Goal: Navigation & Orientation: Find specific page/section

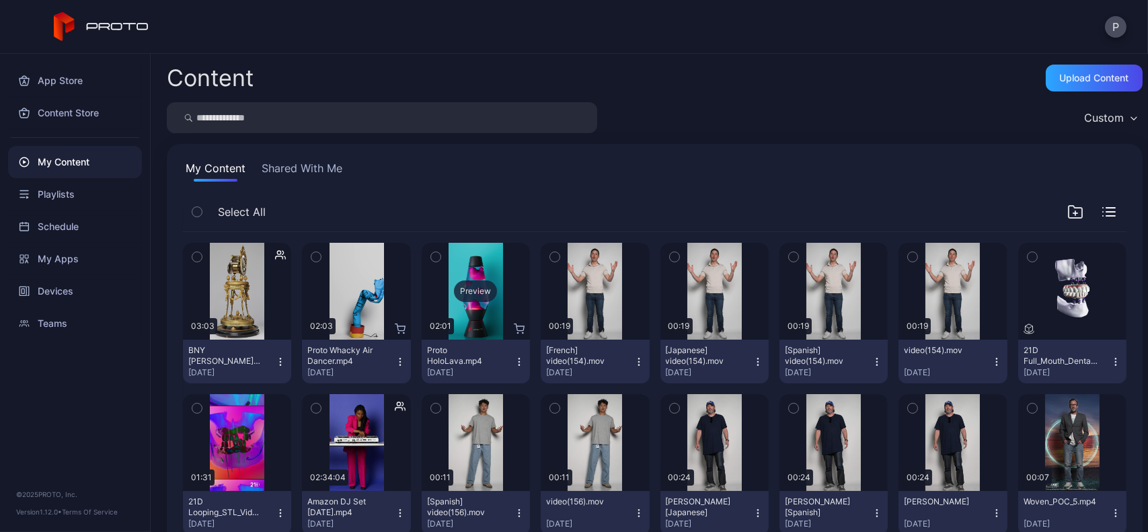
click at [487, 263] on div "Preview" at bounding box center [476, 291] width 108 height 97
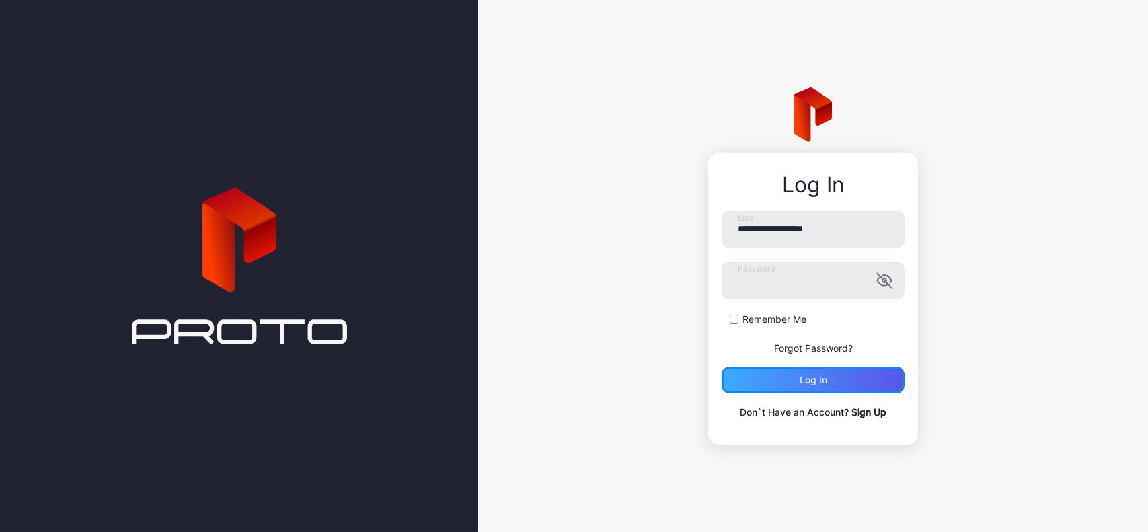
click at [861, 378] on div "Log in" at bounding box center [812, 379] width 183 height 27
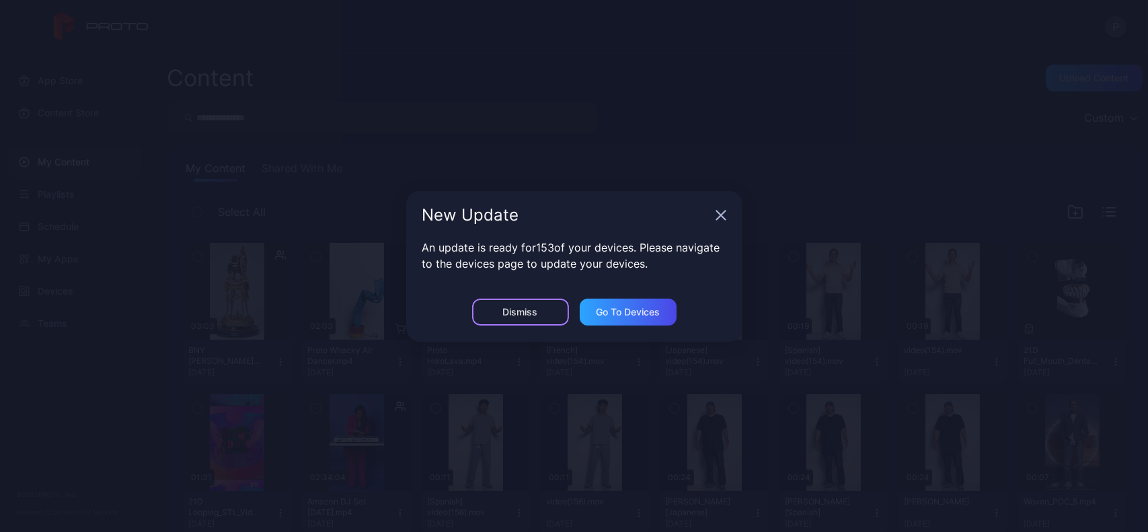
click at [543, 314] on div "Dismiss" at bounding box center [520, 311] width 97 height 27
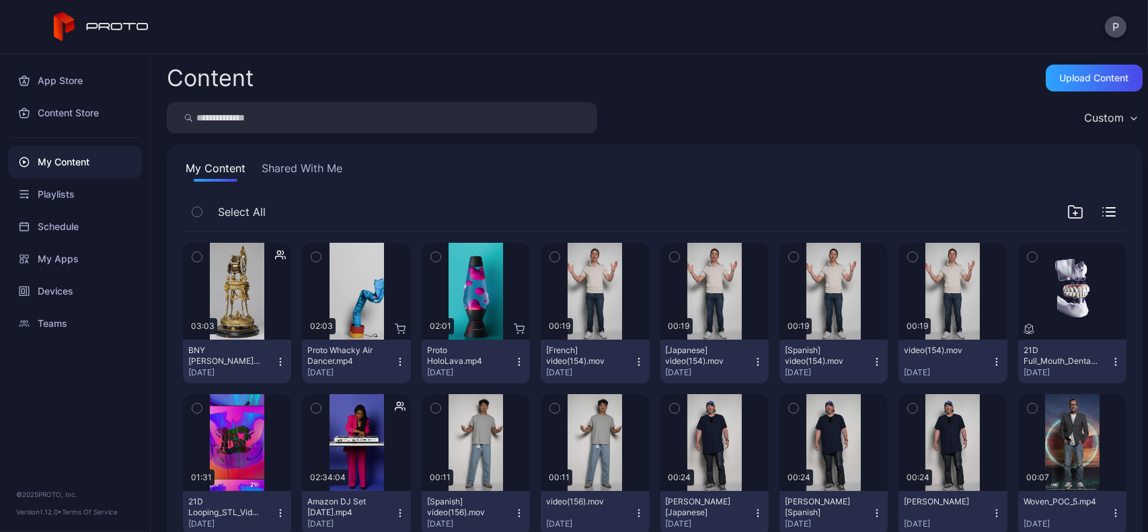
click at [143, 289] on div "App Store Content Store My Content Playlists Schedule My Apps Devices Teams" at bounding box center [75, 197] width 150 height 286
click at [141, 289] on div "Devices" at bounding box center [75, 291] width 134 height 32
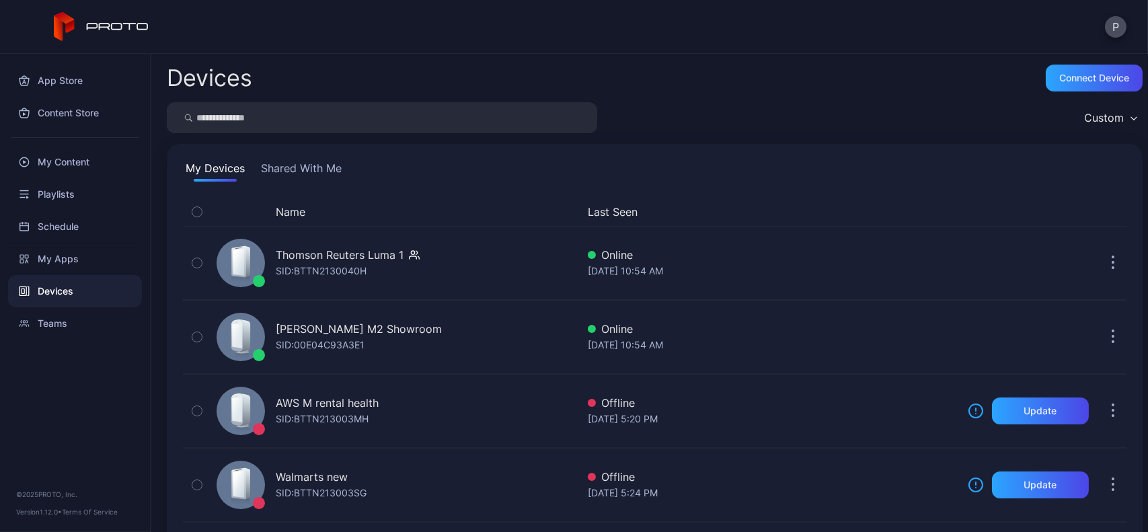
click at [335, 175] on button "Shared With Me" at bounding box center [301, 171] width 86 height 22
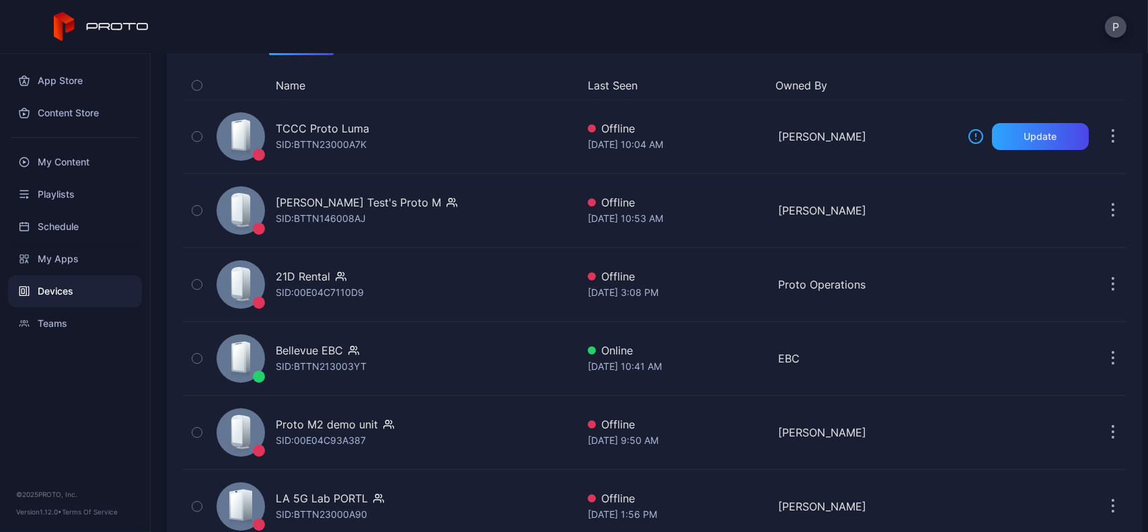
scroll to position [128, 0]
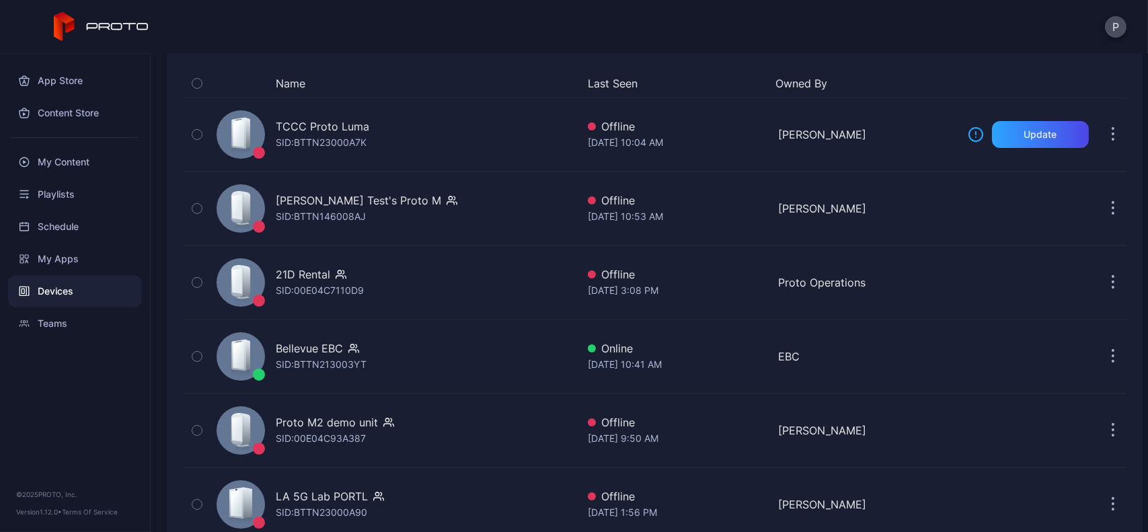
click at [610, 80] on button "Last Seen" at bounding box center [676, 83] width 176 height 16
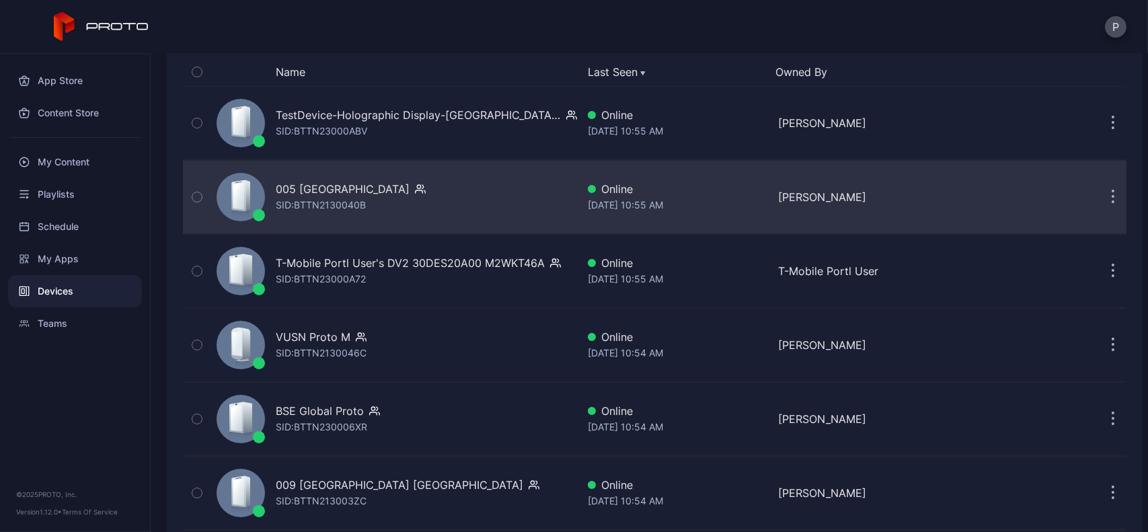
scroll to position [142, 0]
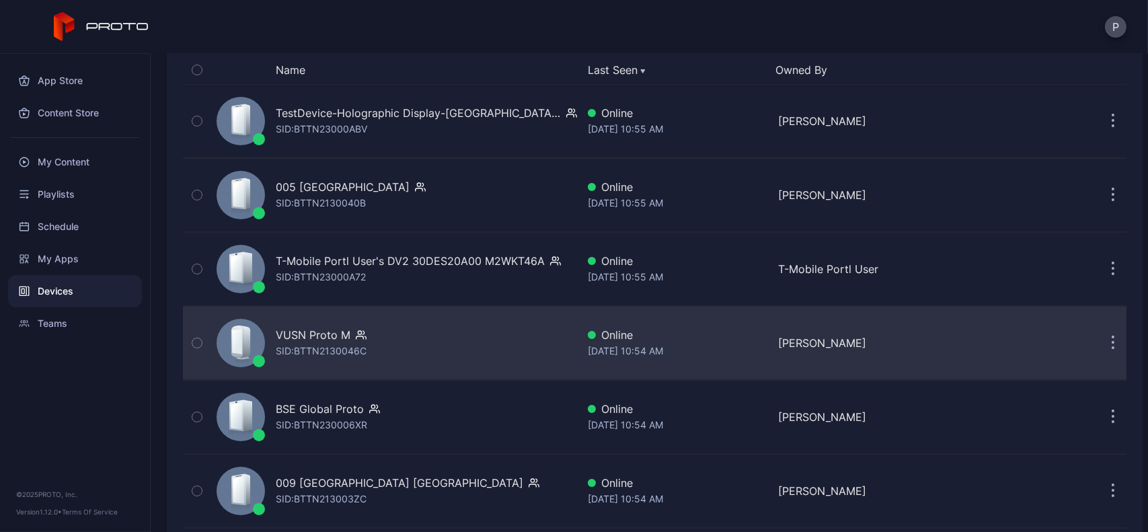
click at [442, 325] on div "VUSN Proto M SID: BTTN2130046C" at bounding box center [394, 342] width 366 height 67
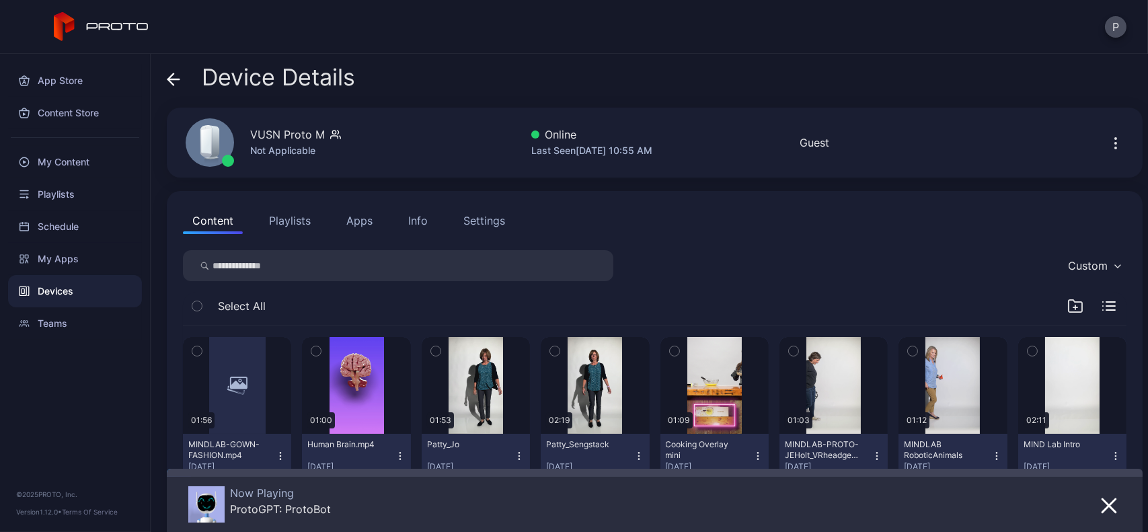
click at [179, 77] on icon at bounding box center [173, 79] width 13 height 13
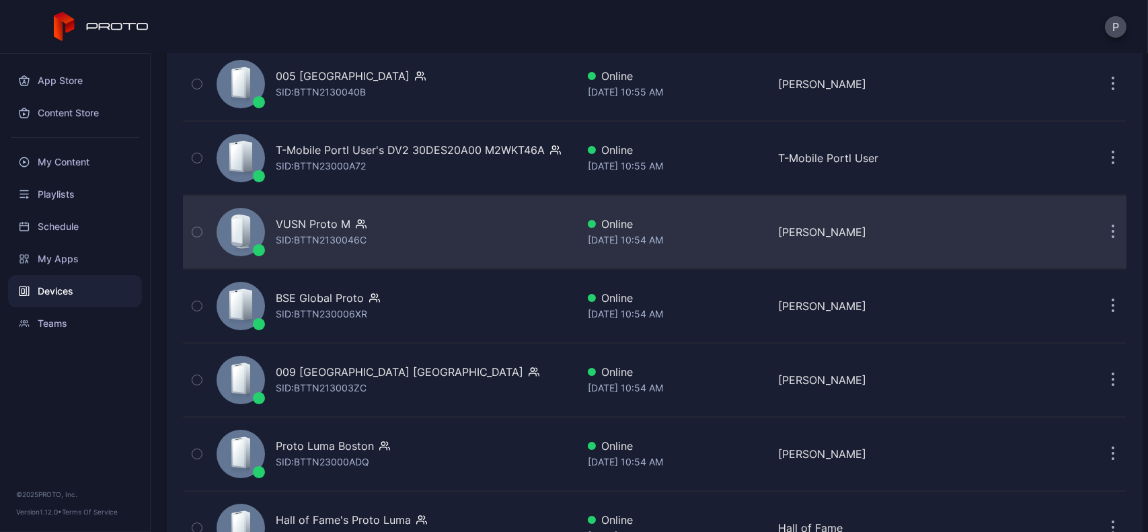
scroll to position [253, 0]
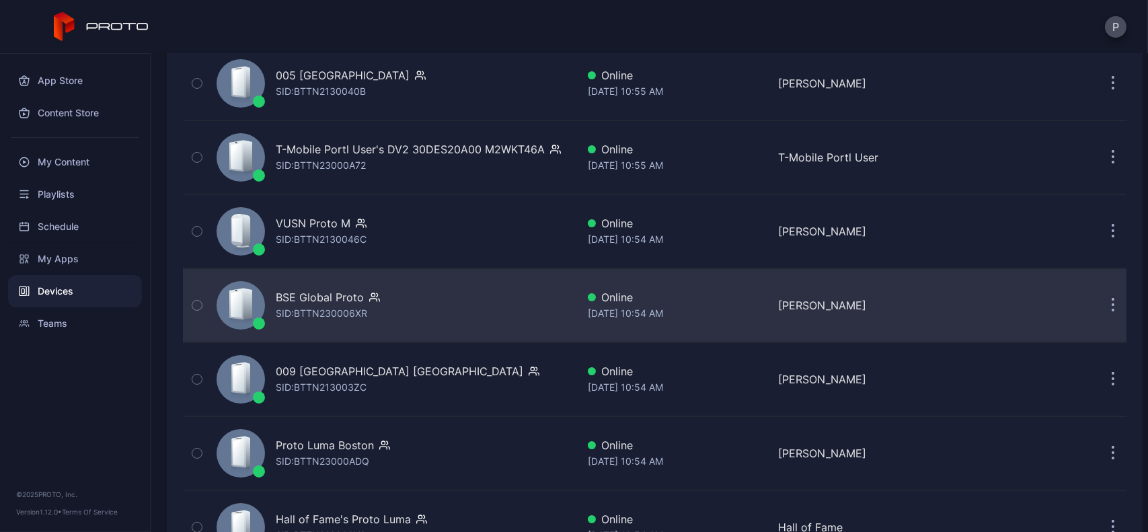
click at [475, 294] on div "BSE Global Proto SID: BTTN230006XR" at bounding box center [394, 305] width 366 height 67
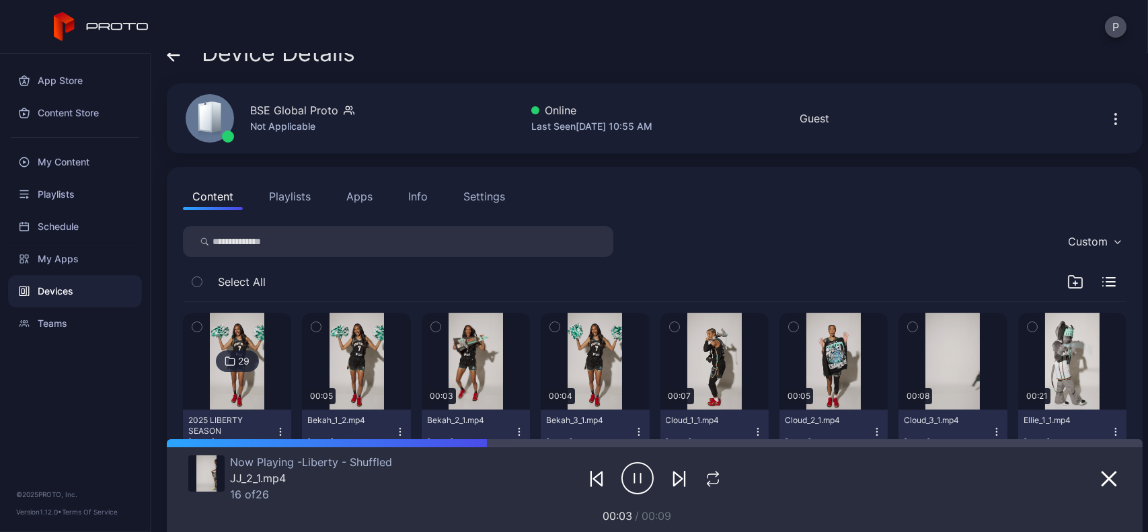
scroll to position [22, 0]
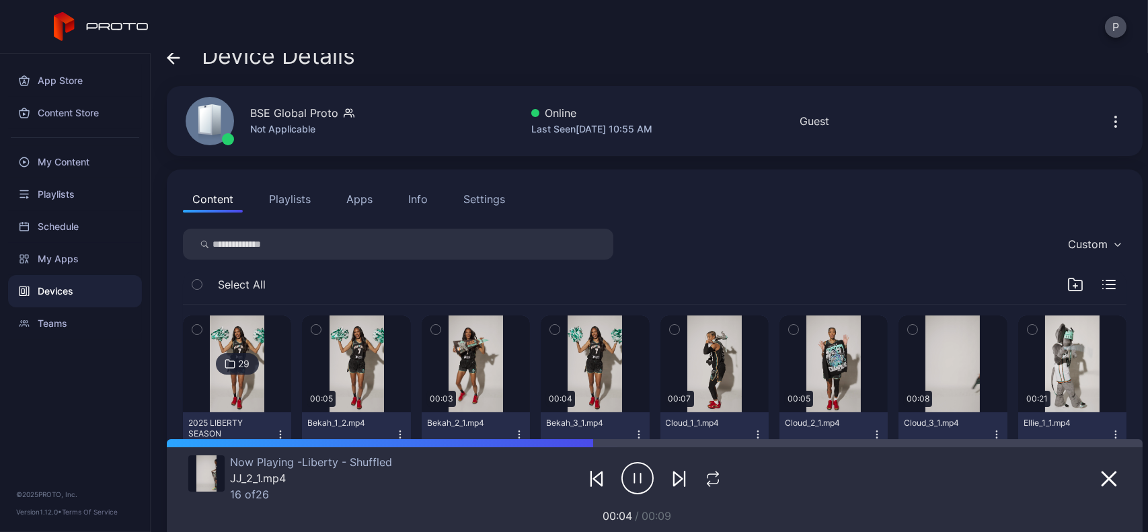
click at [168, 64] on span at bounding box center [173, 56] width 13 height 26
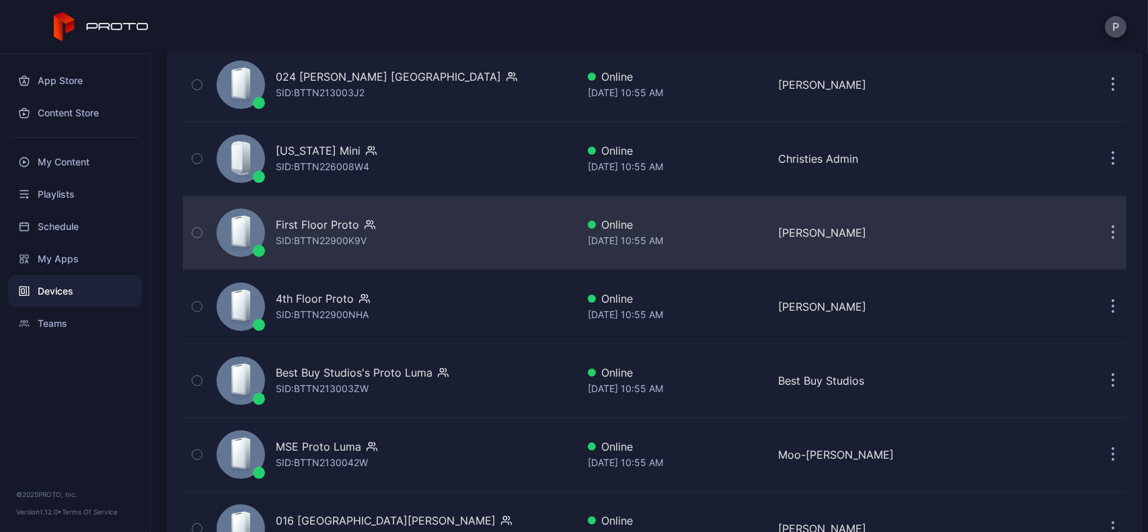
scroll to position [919, 0]
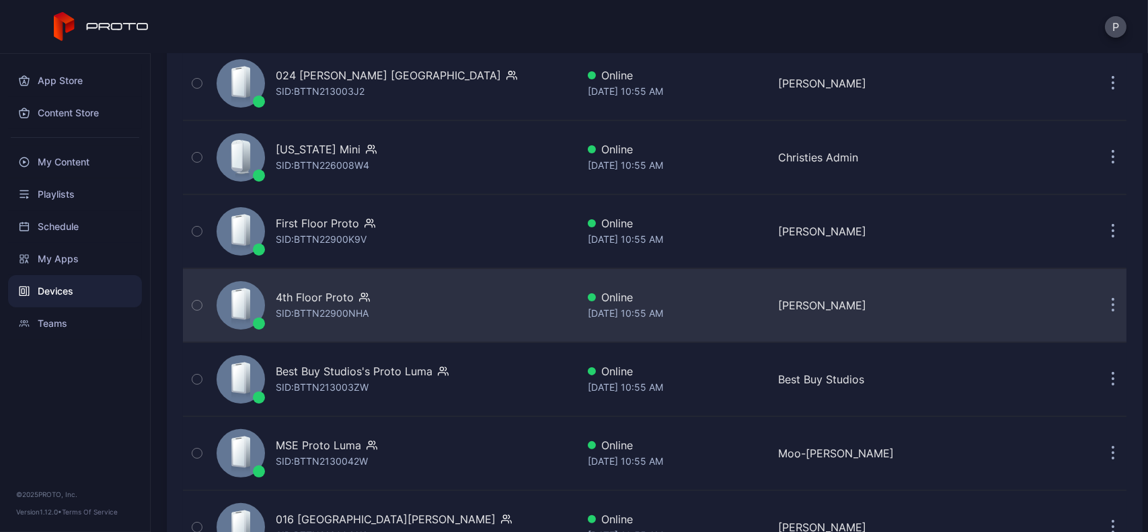
click at [487, 304] on div "4th Floor Proto SID: BTTN22900NHA" at bounding box center [394, 305] width 366 height 67
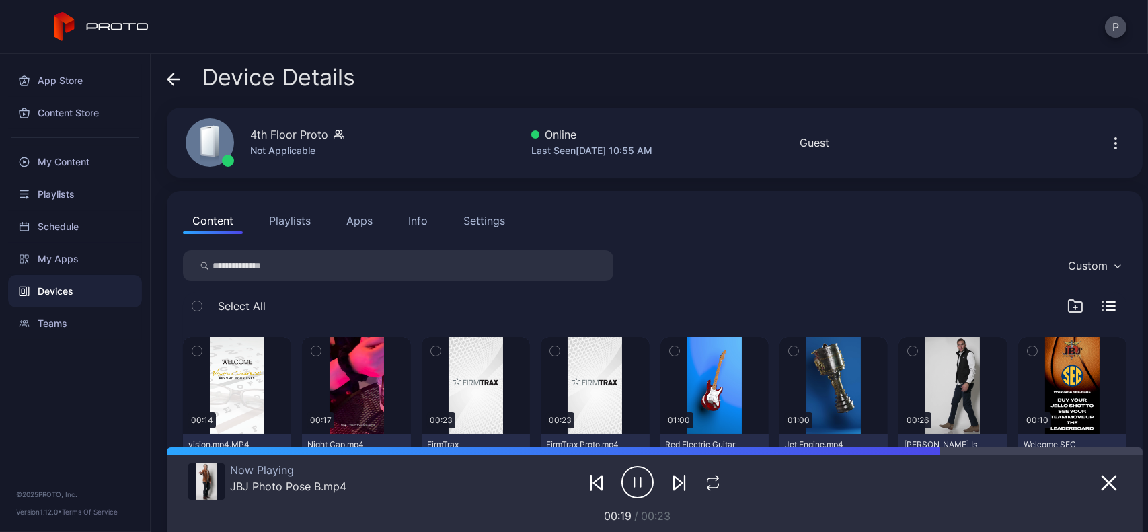
click at [166, 80] on div "Device Details 4th Floor Proto Not Applicable Online Last Seen [DATE] 10:55 AM …" at bounding box center [649, 293] width 997 height 478
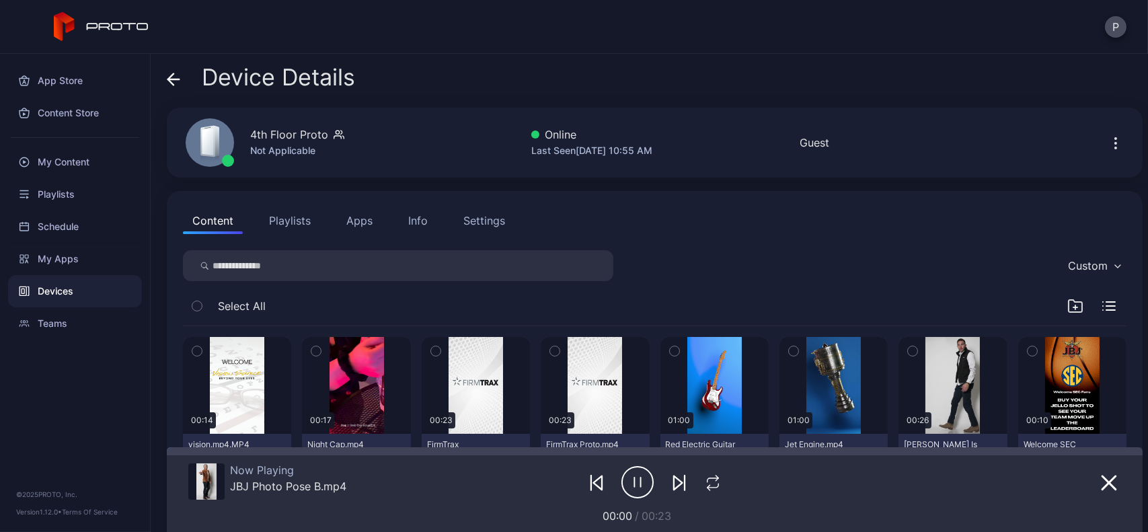
click at [177, 71] on span at bounding box center [173, 78] width 13 height 26
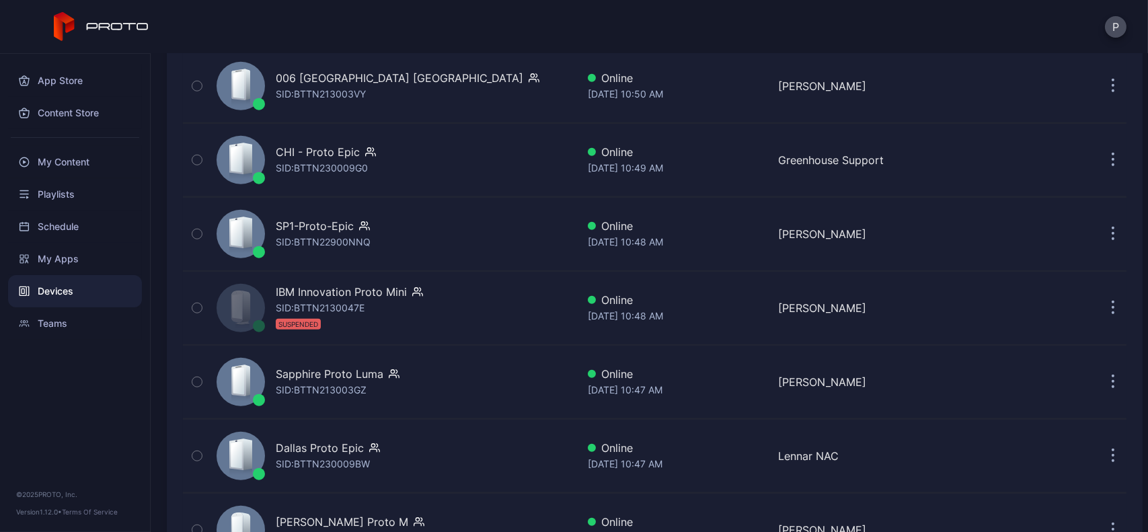
scroll to position [2766, 0]
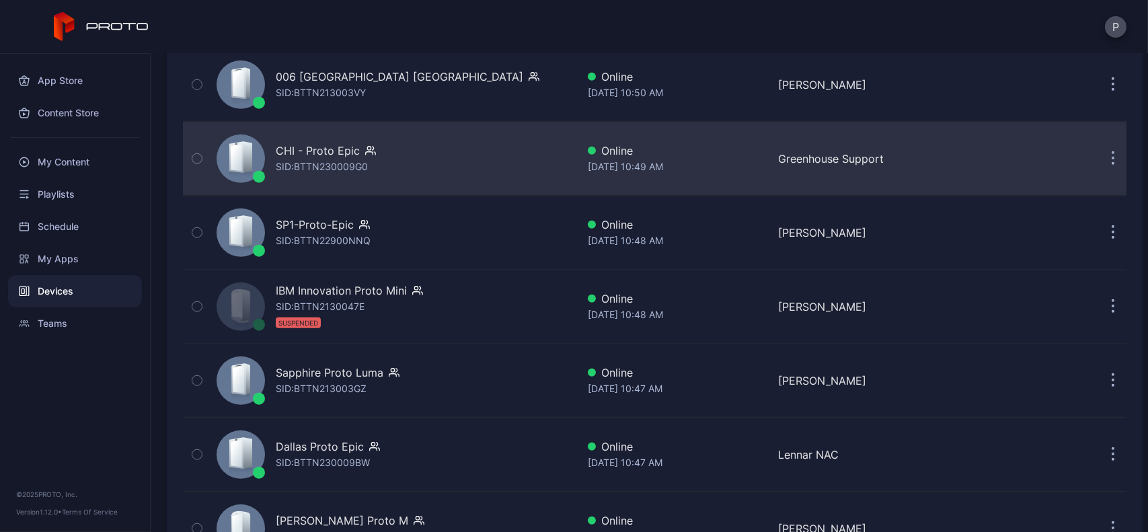
click at [489, 175] on div "CHI - Proto Epic SID: BTTN230009G0" at bounding box center [394, 158] width 366 height 67
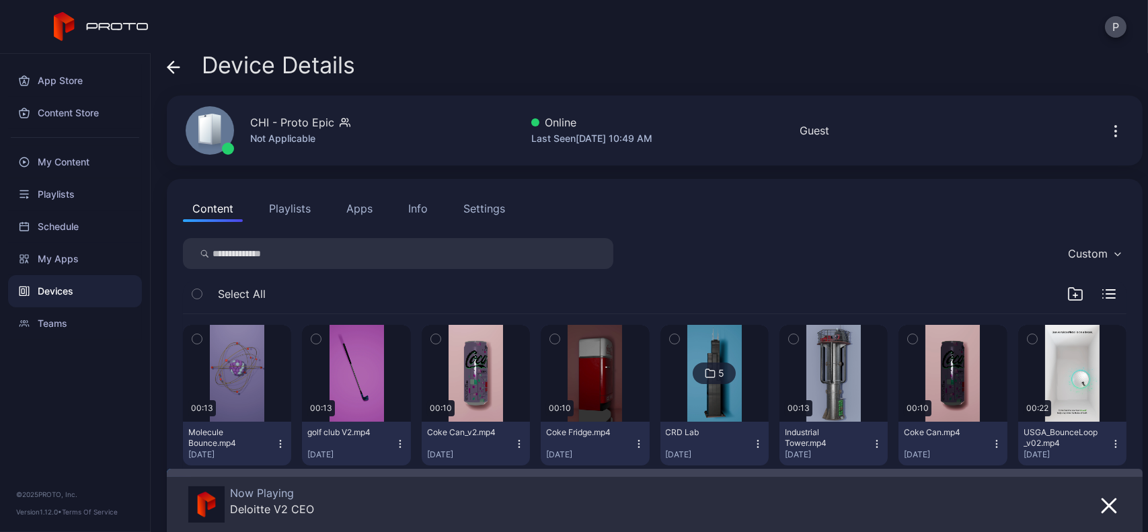
scroll to position [3, 0]
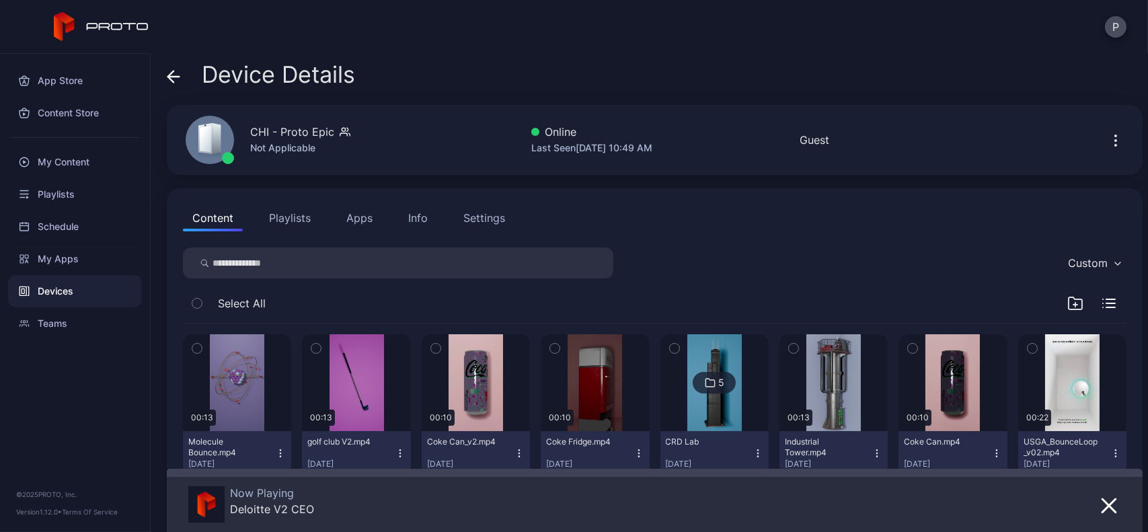
click at [178, 66] on span at bounding box center [173, 75] width 13 height 26
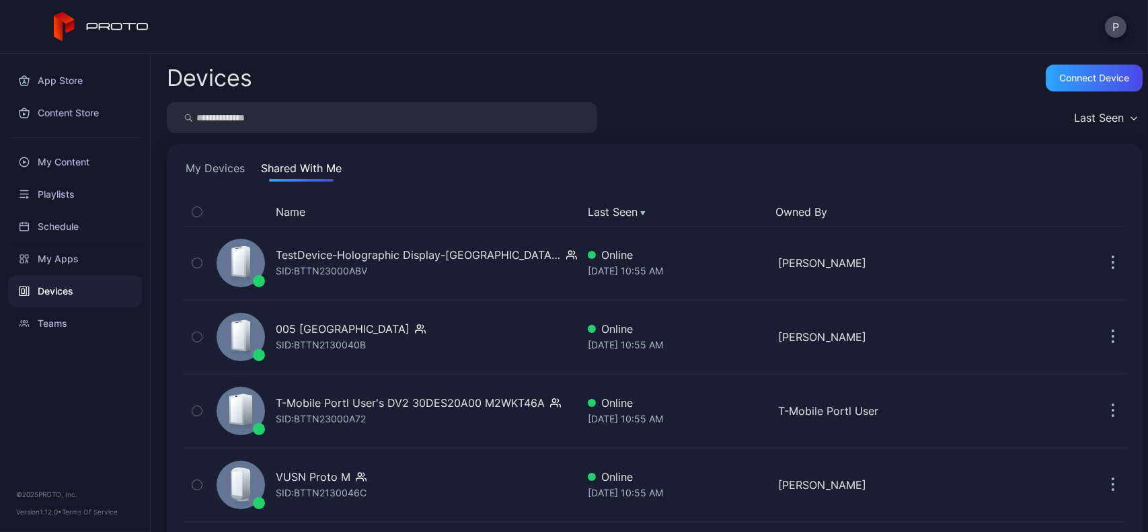
scroll to position [2766, 0]
